Goal: Task Accomplishment & Management: Complete application form

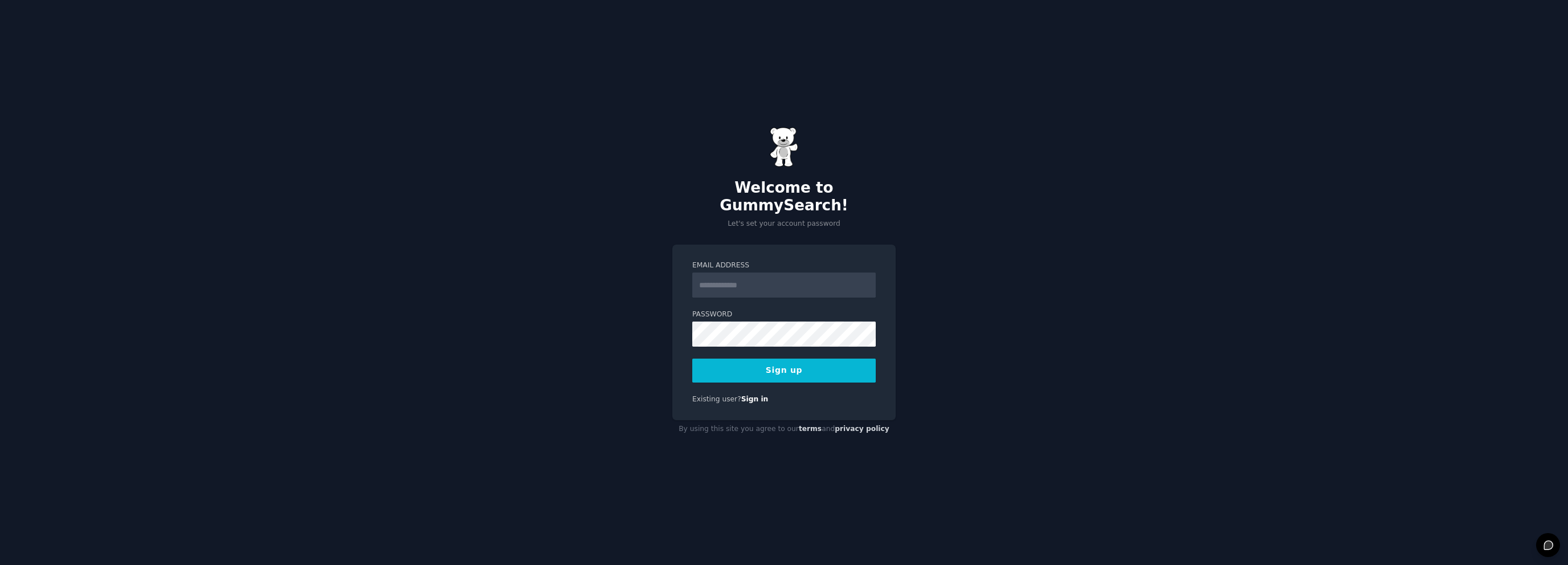
click at [781, 272] on input "Email Address" at bounding box center [783, 284] width 183 height 25
type input "**********"
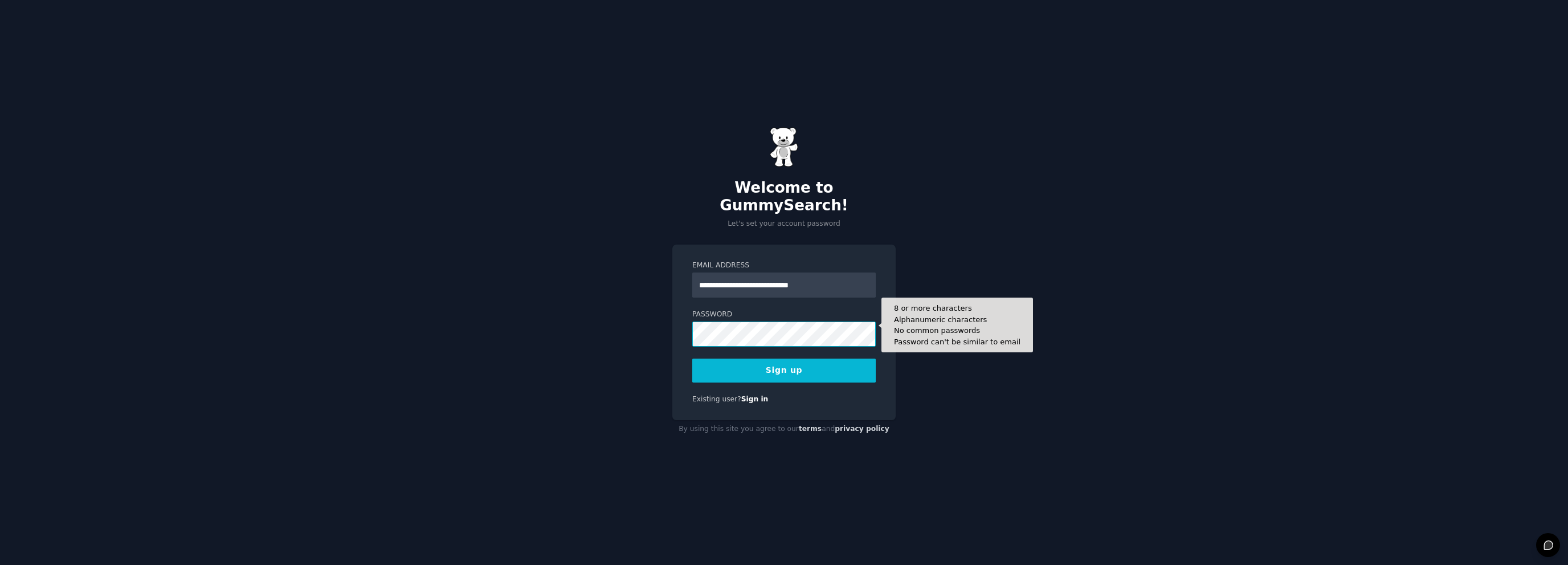
click at [692, 359] on button "Sign up" at bounding box center [783, 370] width 183 height 24
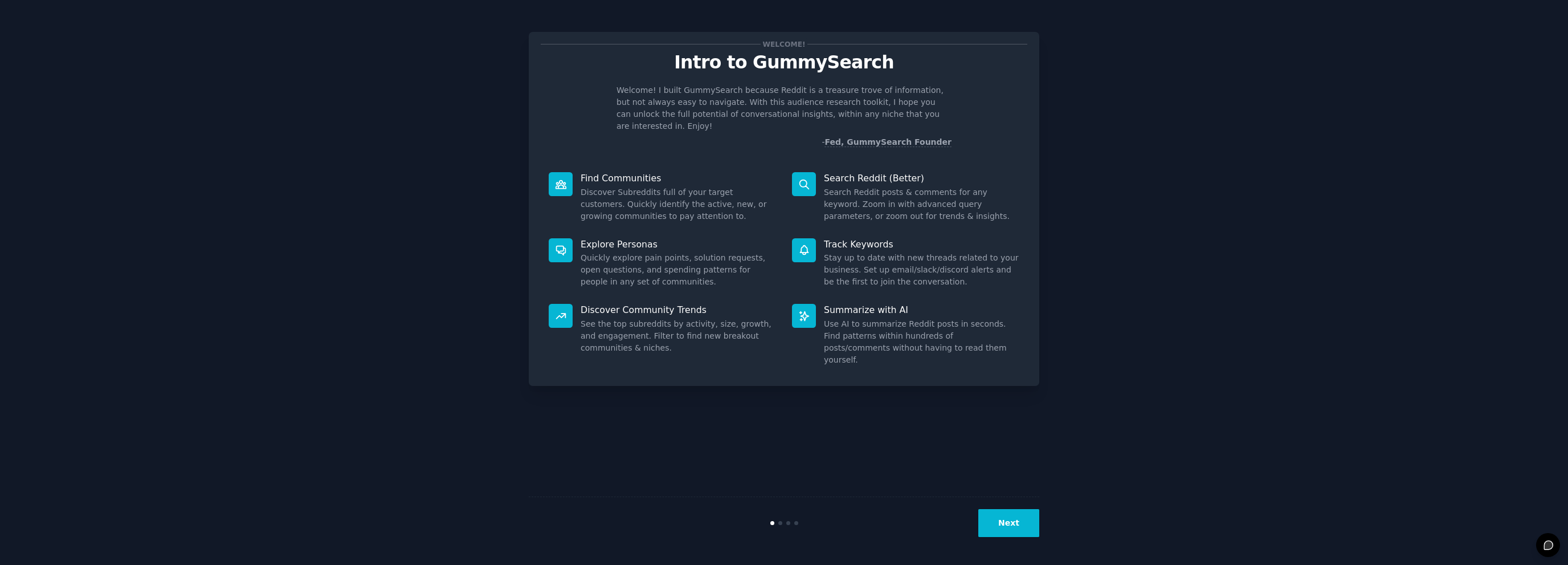
click at [1013, 525] on button "Next" at bounding box center [1009, 523] width 61 height 28
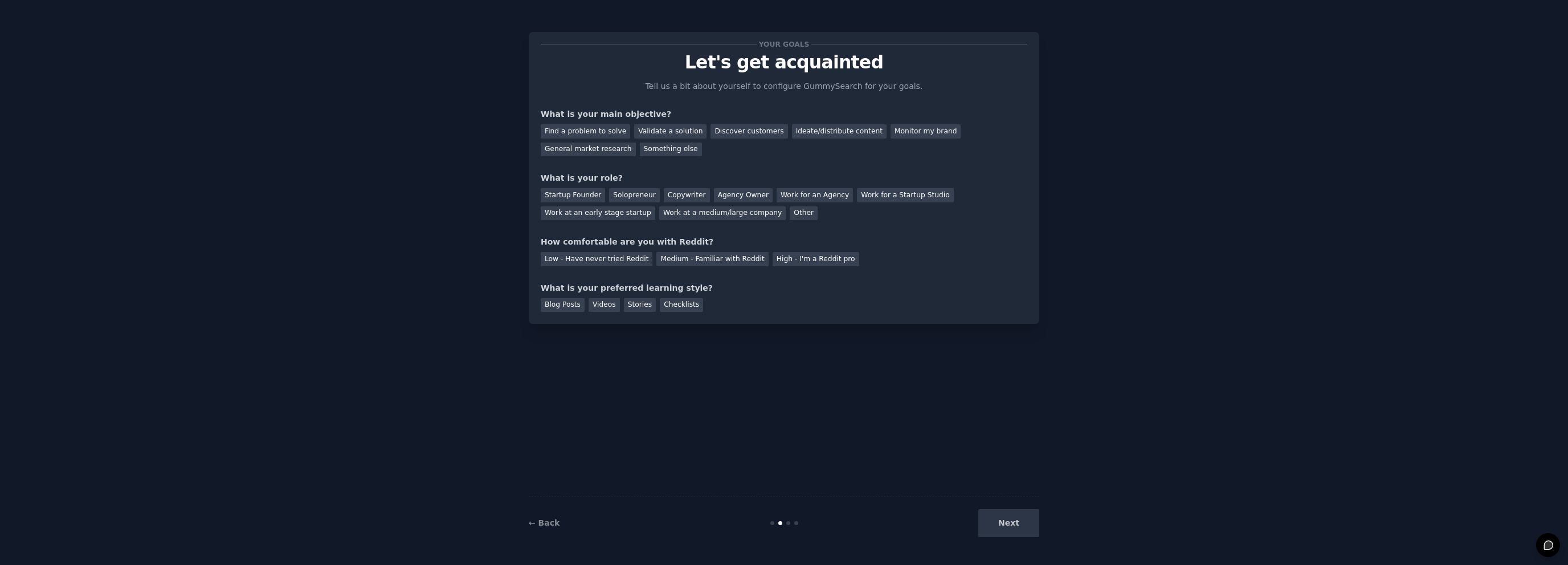
click at [1015, 524] on div "Next" at bounding box center [954, 523] width 170 height 28
click at [984, 523] on div "Next" at bounding box center [954, 523] width 170 height 28
click at [789, 524] on div at bounding box center [785, 523] width 170 height 4
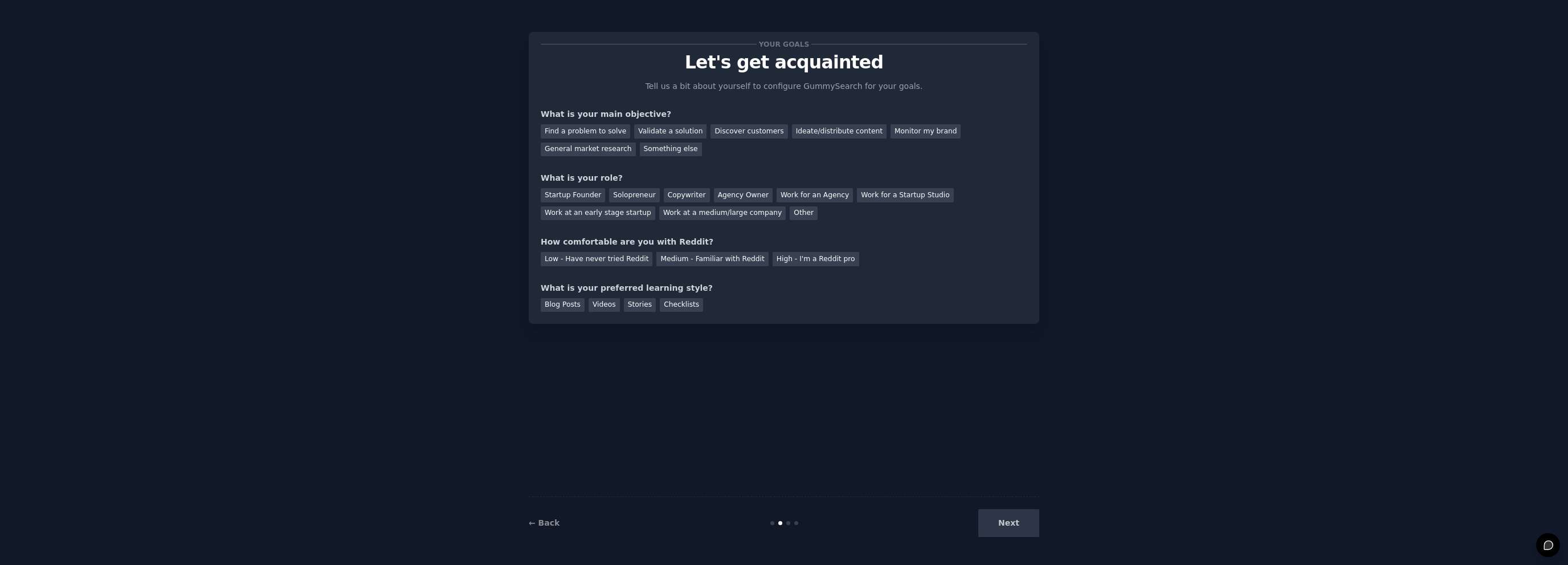
click at [788, 522] on div at bounding box center [788, 523] width 4 height 4
click at [797, 525] on div "← Back Next" at bounding box center [784, 522] width 511 height 52
click at [992, 521] on div "Next" at bounding box center [954, 523] width 170 height 28
click at [1013, 530] on div "Next" at bounding box center [954, 523] width 170 height 28
click at [560, 132] on div "Find a problem to solve" at bounding box center [585, 131] width 89 height 14
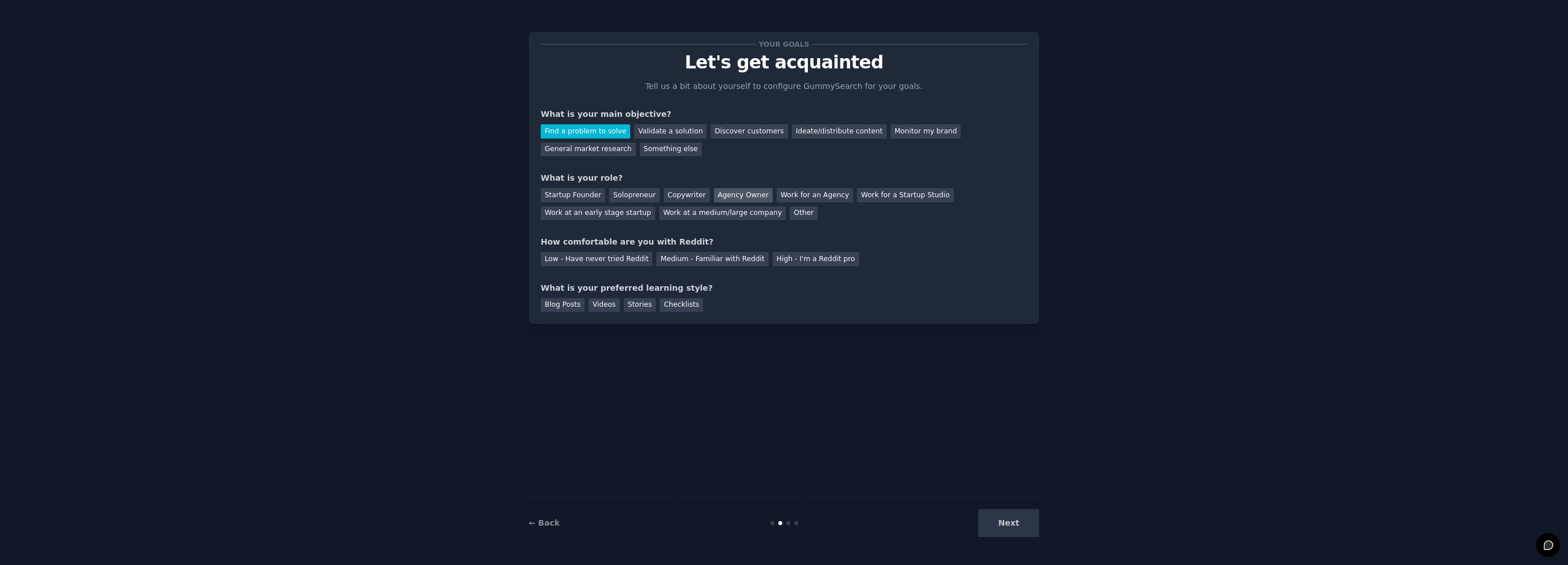
click at [723, 193] on div "Agency Owner" at bounding box center [743, 195] width 58 height 14
click at [723, 259] on div "Medium - Familiar with Reddit" at bounding box center [712, 259] width 111 height 14
click at [595, 306] on div "Videos" at bounding box center [604, 305] width 31 height 14
click at [984, 522] on button "Next" at bounding box center [1009, 523] width 61 height 28
